Goal: Task Accomplishment & Management: Manage account settings

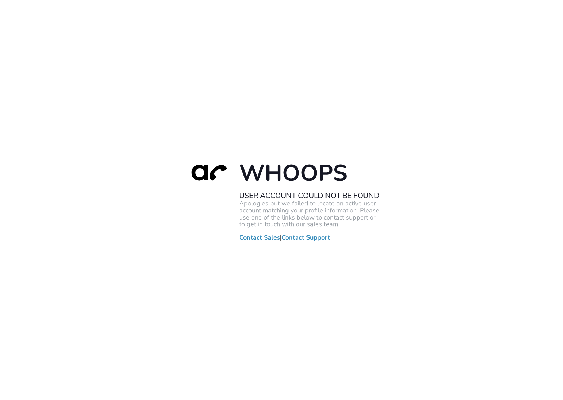
drag, startPoint x: 254, startPoint y: 88, endPoint x: 289, endPoint y: 60, distance: 45.1
click at [254, 88] on div "Whoops User Account Could Not Be Found Apologies but we failed to locate an act…" at bounding box center [281, 200] width 563 height 400
click at [326, 66] on div "Whoops User Account Could Not Be Found Apologies but we failed to locate an act…" at bounding box center [281, 200] width 563 height 400
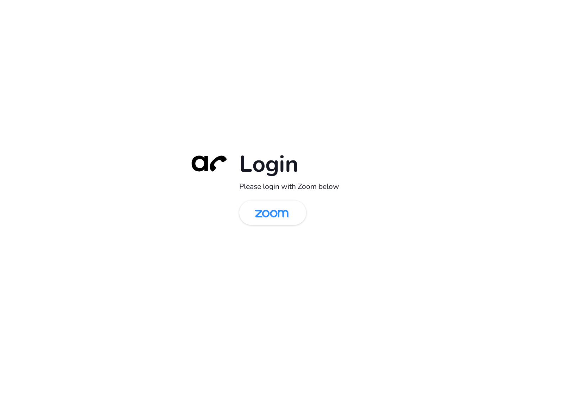
click at [277, 229] on div "Login Please login with Zoom below" at bounding box center [281, 199] width 197 height 101
click at [284, 216] on img at bounding box center [271, 213] width 49 height 23
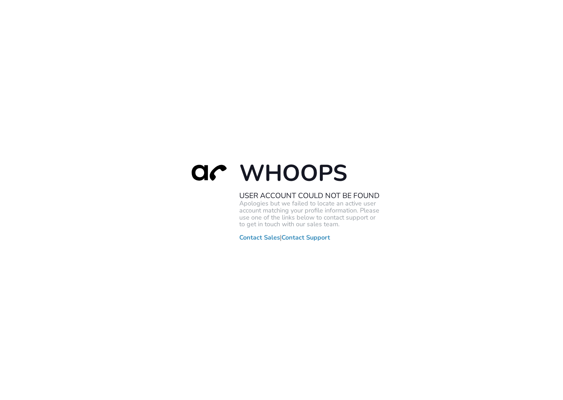
drag, startPoint x: 414, startPoint y: 143, endPoint x: 462, endPoint y: 117, distance: 55.4
click at [414, 143] on div "Whoops User Account Could Not Be Found Apologies but we failed to locate an act…" at bounding box center [281, 200] width 563 height 400
drag, startPoint x: 181, startPoint y: 68, endPoint x: 216, endPoint y: 23, distance: 56.7
click at [181, 68] on div "Whoops User Account Could Not Be Found Apologies but we failed to locate an act…" at bounding box center [281, 200] width 563 height 400
